Goal: Task Accomplishment & Management: Complete application form

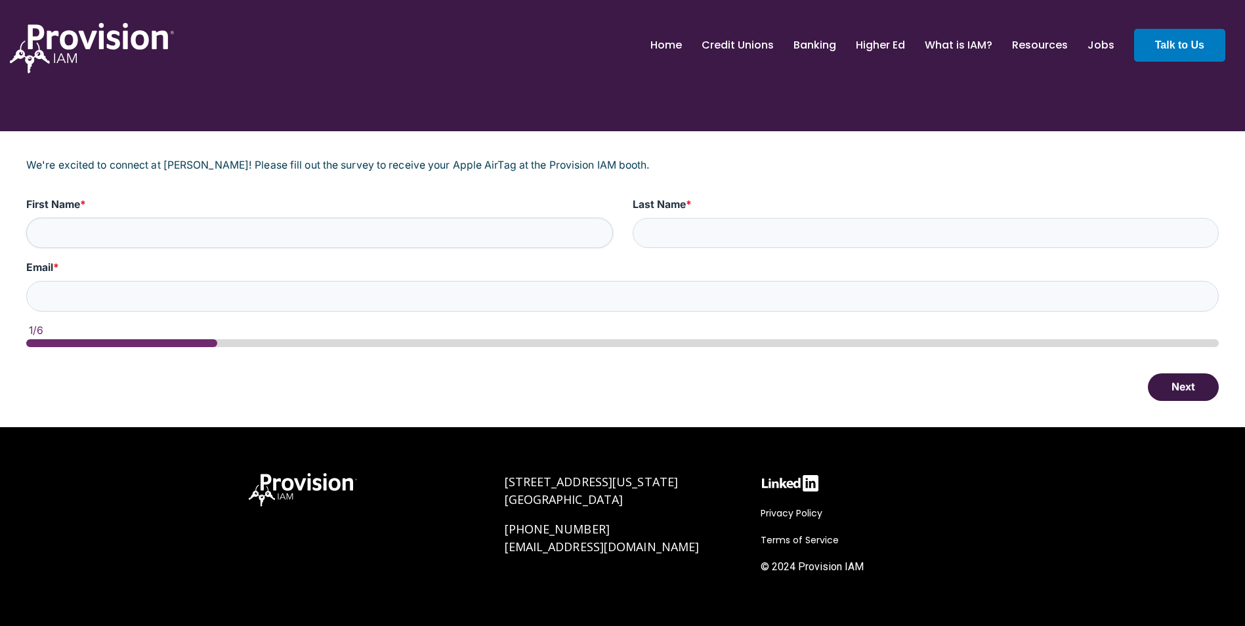
click at [133, 234] on input "First Name *" at bounding box center [319, 233] width 587 height 31
type input "Ben"
type input "Ricks"
type input "ben.ricks@firstcu.net"
click at [1192, 391] on button "Next" at bounding box center [1183, 387] width 71 height 28
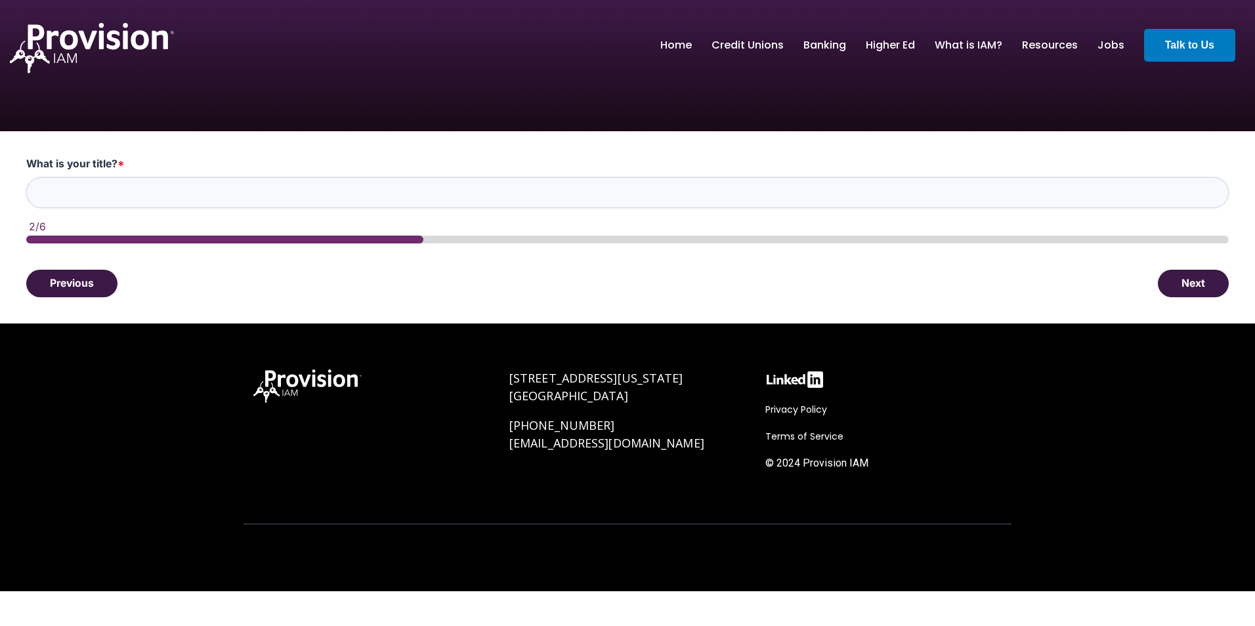
click at [129, 192] on input "What is your title? *" at bounding box center [627, 192] width 1202 height 31
type input "VP/IT"
click at [1192, 276] on button "Next" at bounding box center [1193, 283] width 71 height 28
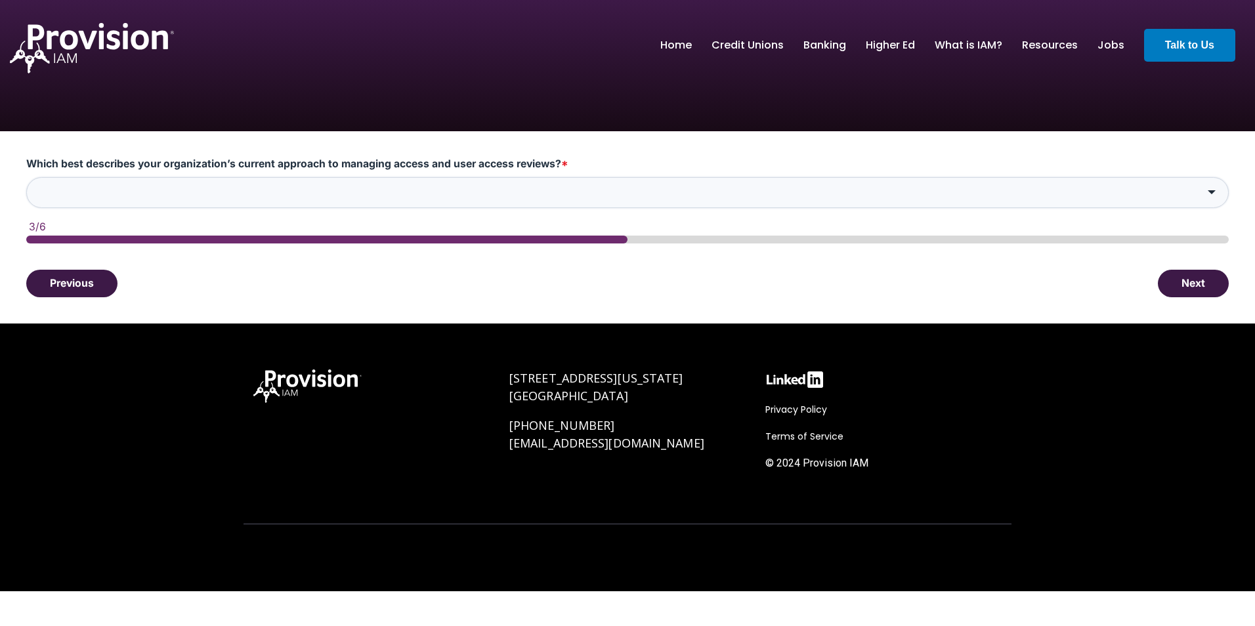
click at [117, 200] on input "Which best describes your organization’s current approach to managing access an…" at bounding box center [627, 192] width 1202 height 31
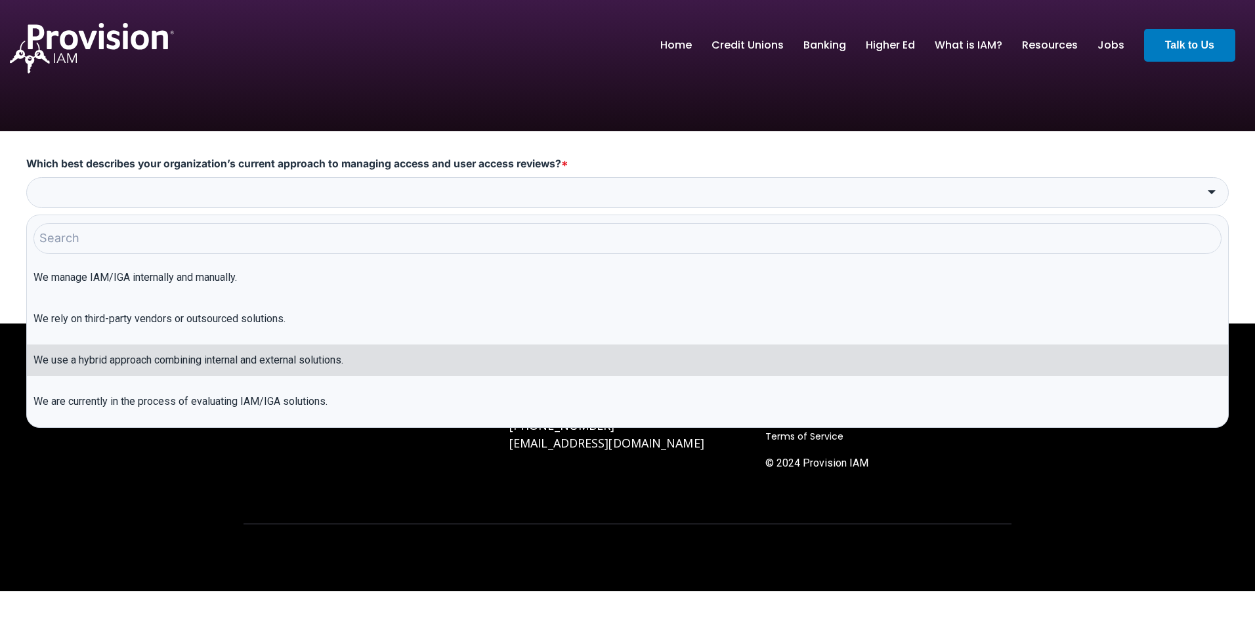
click at [369, 356] on li "We use a hybrid approach combining internal and external solutions." at bounding box center [627, 361] width 1201 height 32
type input "We use a hybrid approach combining internal and external solutions."
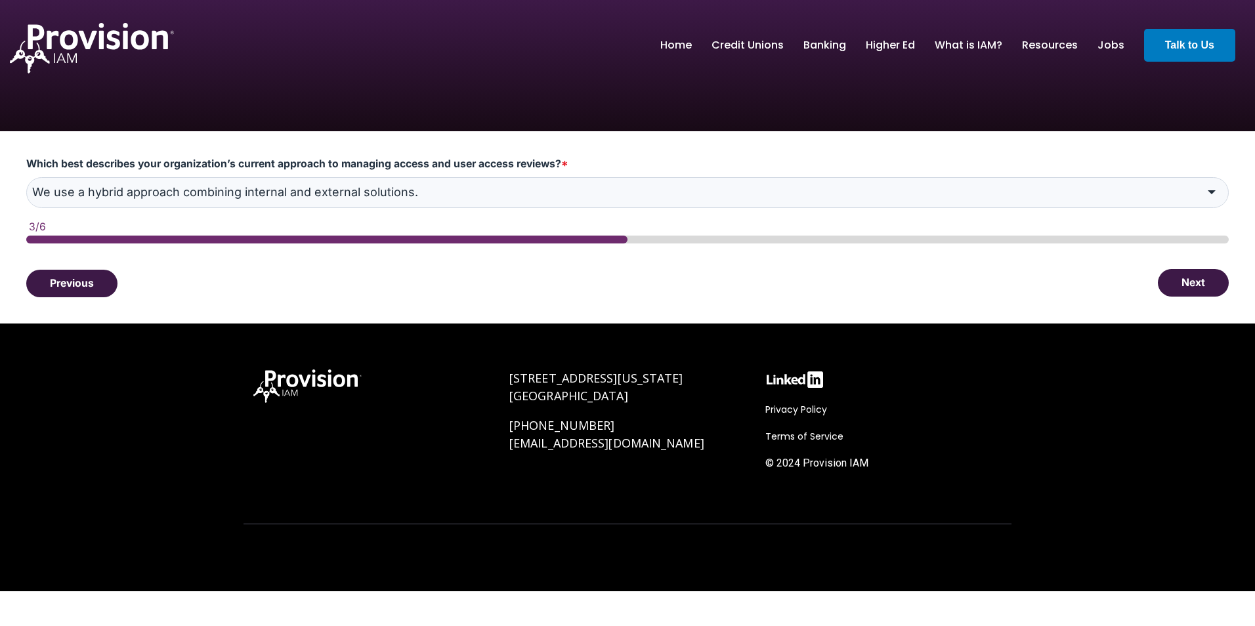
click at [1186, 283] on button "Next" at bounding box center [1193, 283] width 71 height 28
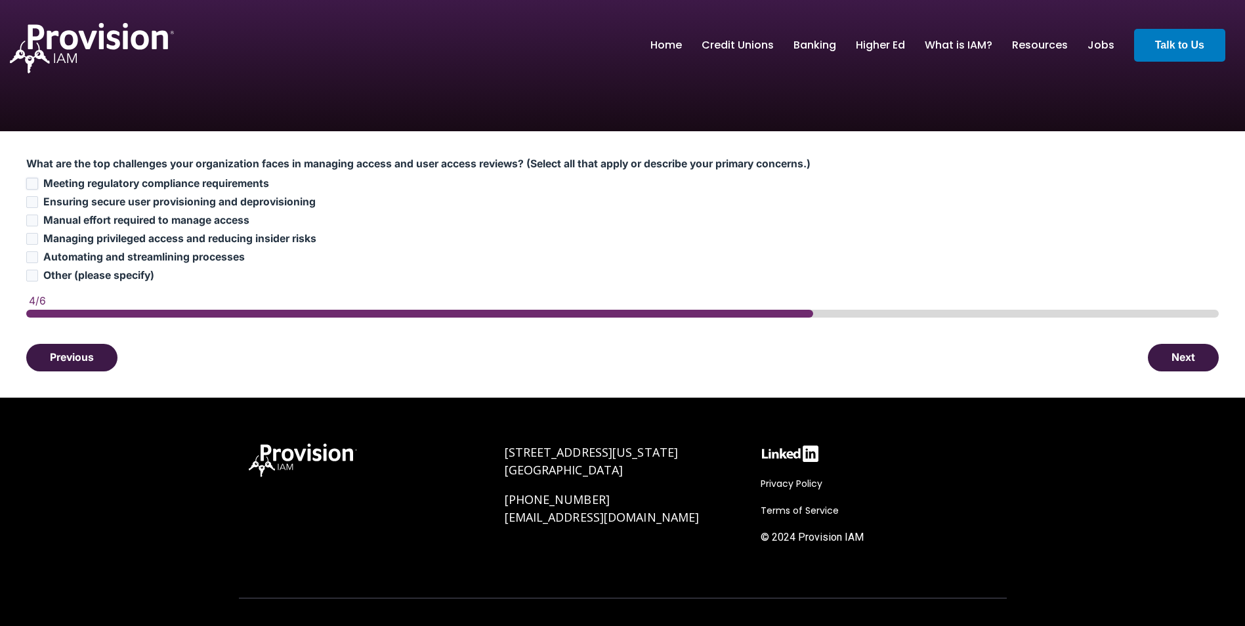
click at [28, 181] on input "Meeting regulatory compliance requirements" at bounding box center [32, 184] width 12 height 12
checkbox input "true"
click at [30, 220] on input "Manual effort required to manage access" at bounding box center [32, 221] width 12 height 12
checkbox input "true"
click at [29, 237] on input "Managing privileged access and reducing insider risks" at bounding box center [32, 239] width 12 height 12
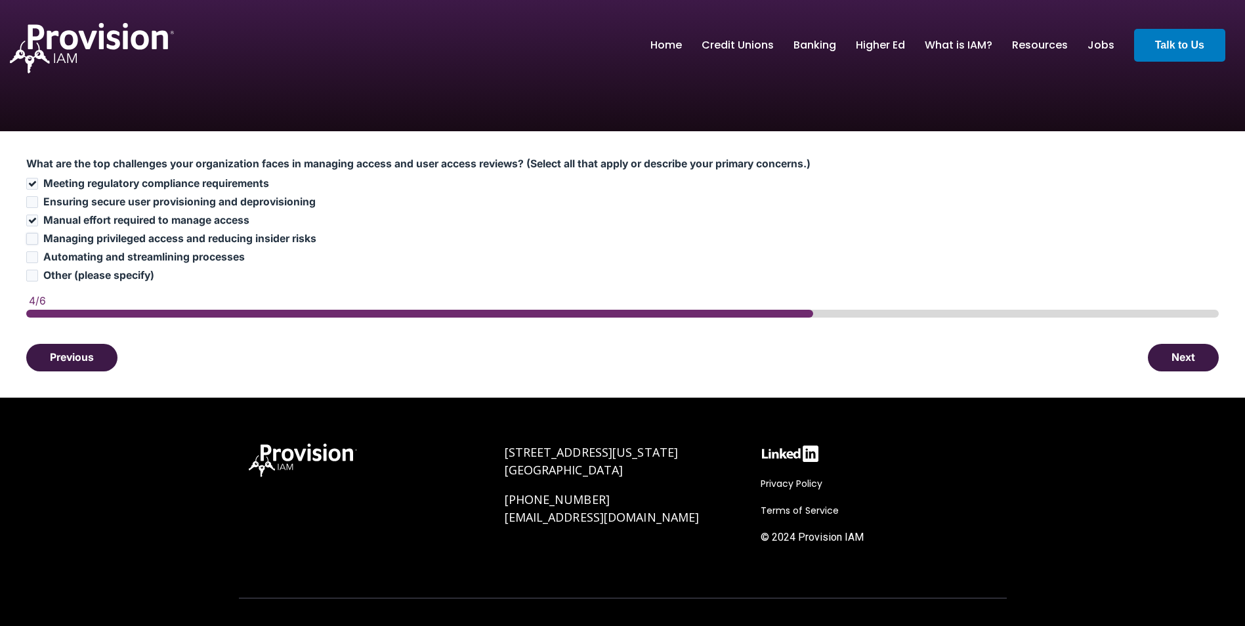
checkbox input "true"
click at [1166, 364] on button "Next" at bounding box center [1183, 357] width 71 height 28
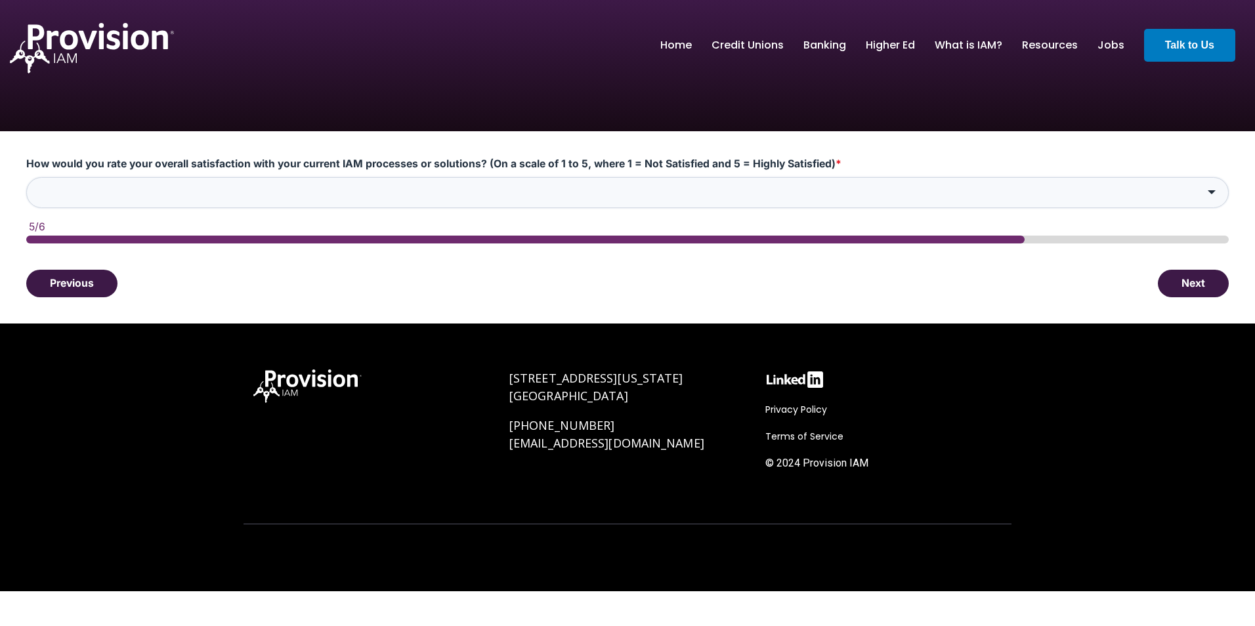
click at [274, 191] on input "How would you rate your overall satisfaction with your current IAM processes or…" at bounding box center [627, 192] width 1202 height 31
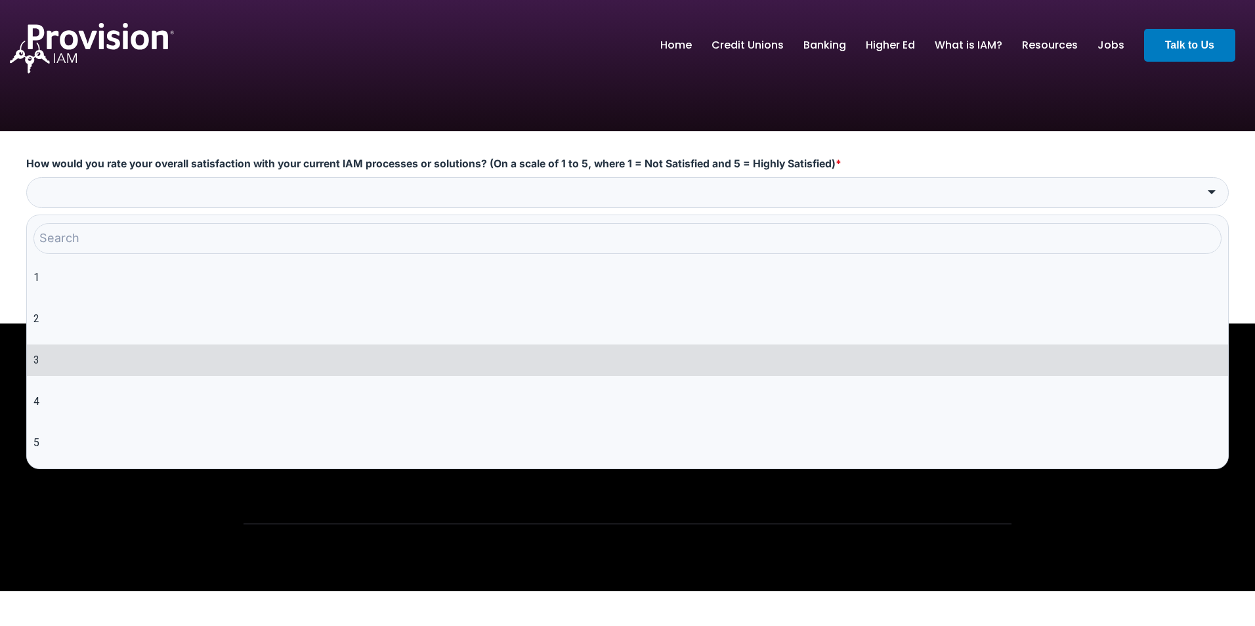
click at [96, 354] on li "3" at bounding box center [627, 361] width 1201 height 32
type input "3"
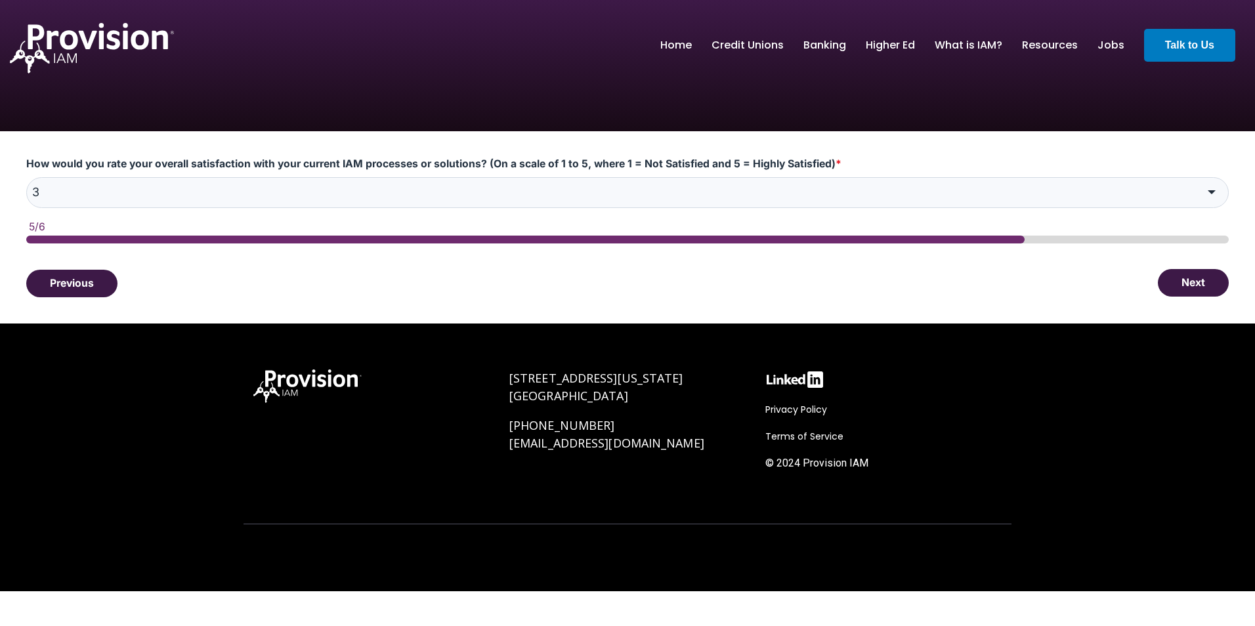
click at [1191, 289] on button "Next" at bounding box center [1193, 283] width 71 height 28
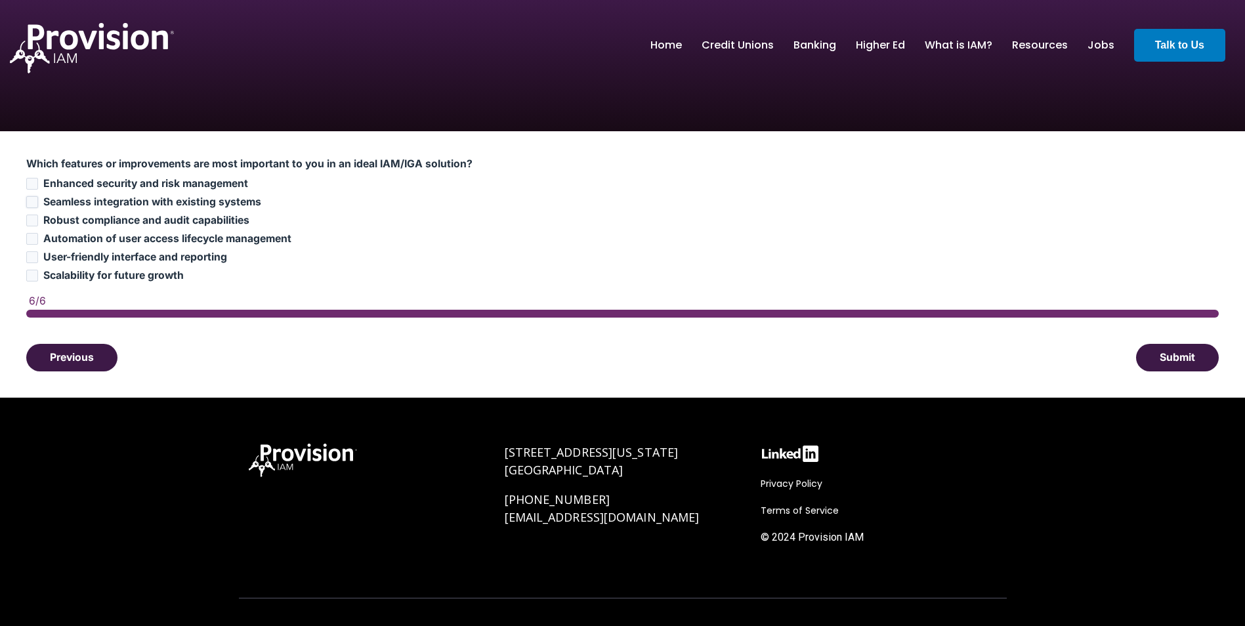
click at [33, 198] on input "Seamless integration with existing systems" at bounding box center [32, 202] width 12 height 12
checkbox input "true"
click at [32, 184] on input "Enhanced security and risk management" at bounding box center [32, 184] width 12 height 12
checkbox input "true"
click at [33, 257] on input "User-friendly interface and reporting" at bounding box center [32, 257] width 12 height 12
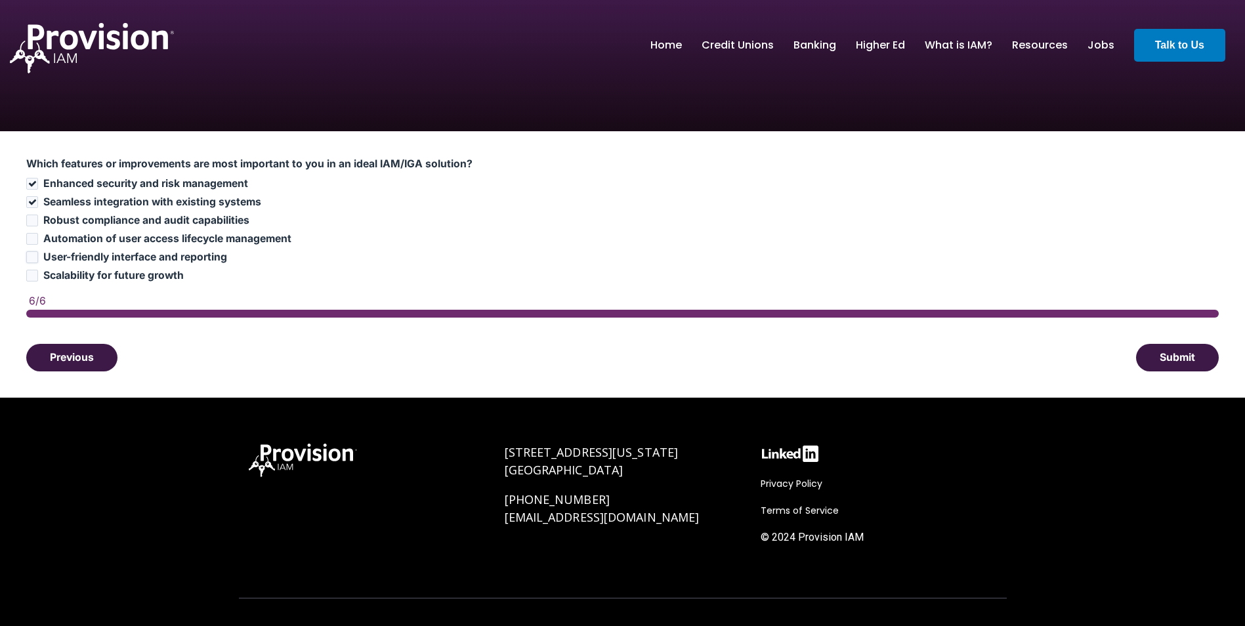
checkbox input "true"
click at [38, 273] on label "Scalability for future growth" at bounding box center [622, 275] width 1192 height 13
click at [38, 273] on input "Scalability for future growth" at bounding box center [32, 276] width 12 height 12
checkbox input "true"
click at [1190, 366] on button "Submit" at bounding box center [1177, 357] width 83 height 28
